Goal: Transaction & Acquisition: Purchase product/service

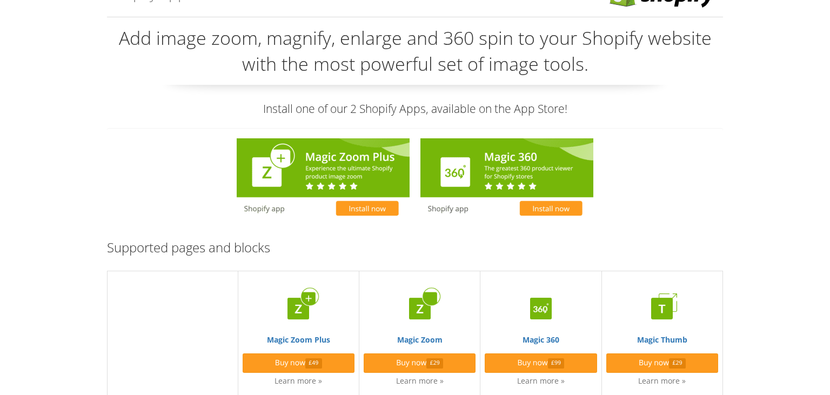
scroll to position [171, 0]
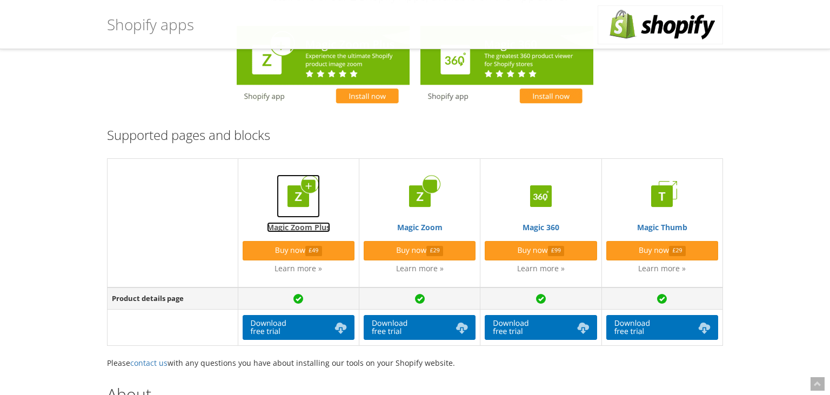
click at [299, 194] on img at bounding box center [298, 195] width 43 height 43
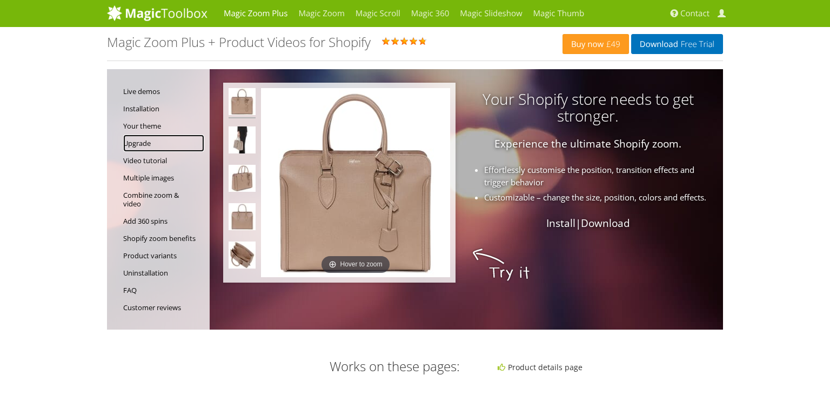
click at [140, 139] on link "Upgrade" at bounding box center [163, 143] width 81 height 17
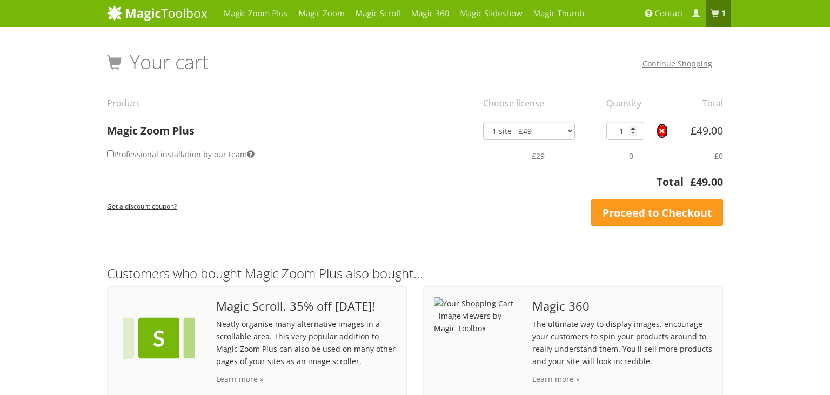
click at [662, 133] on link "×" at bounding box center [661, 130] width 11 height 11
